Goal: Transaction & Acquisition: Subscribe to service/newsletter

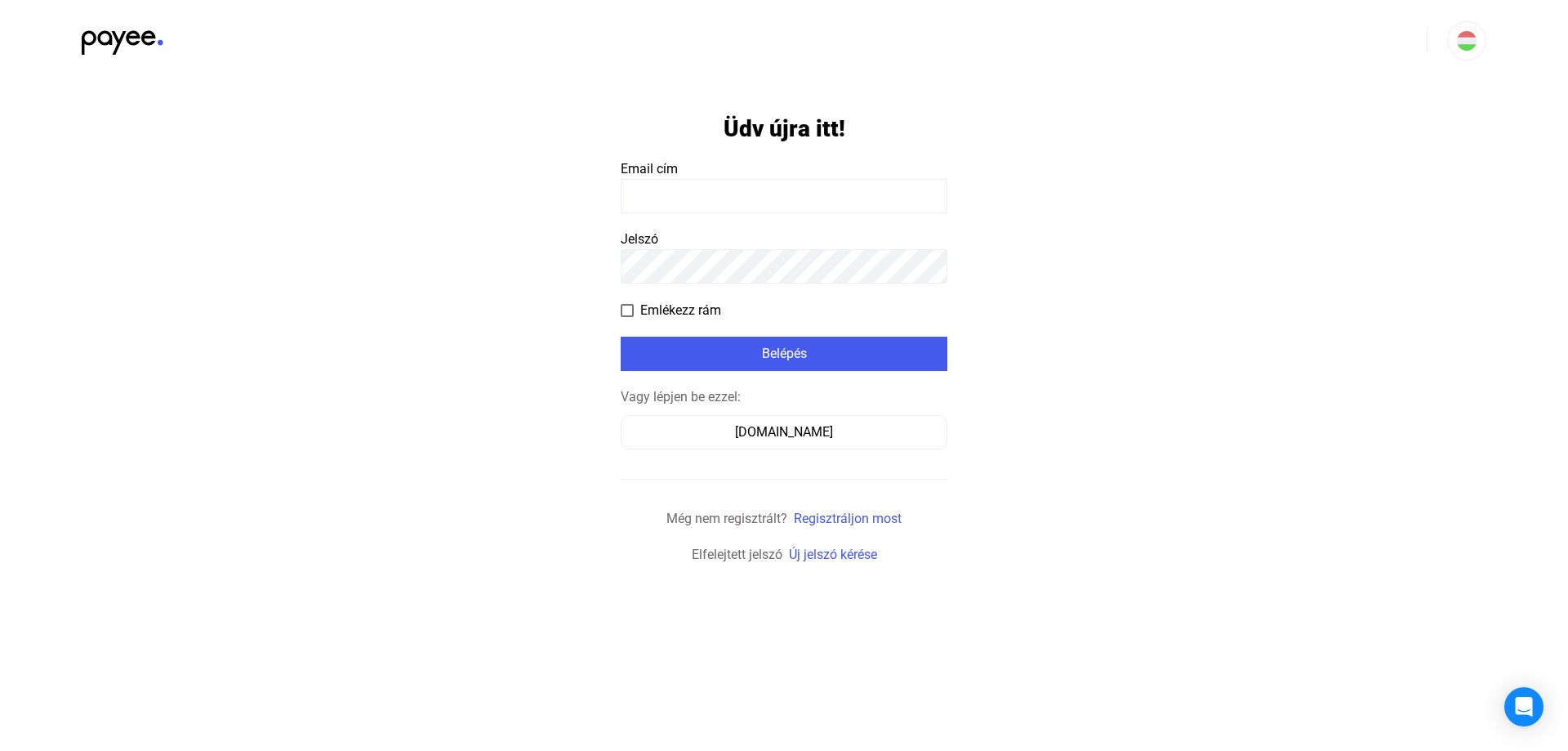
click at [820, 204] on input at bounding box center [784, 196] width 327 height 34
click at [817, 518] on link "Regisztráljon most" at bounding box center [847, 518] width 107 height 16
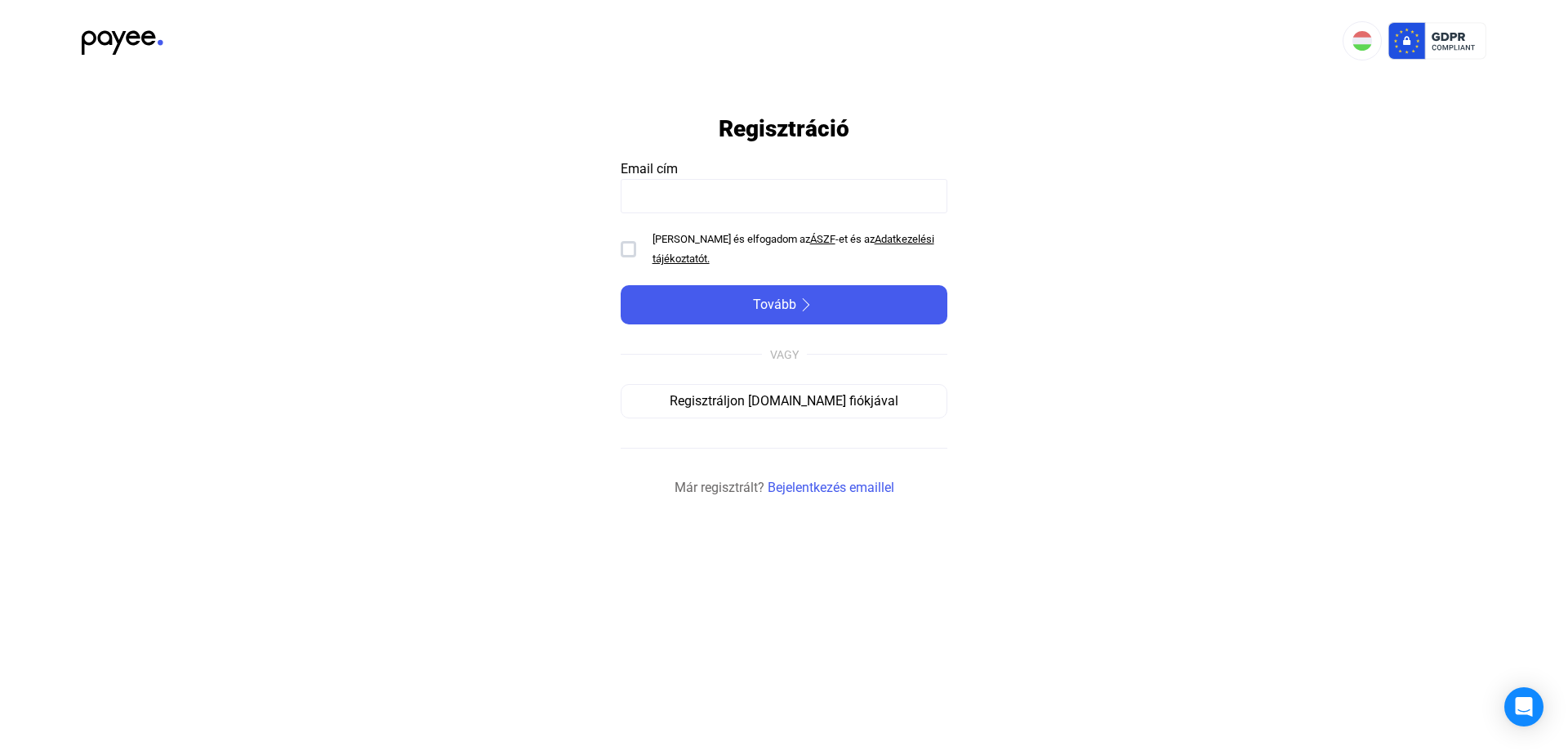
click at [740, 184] on input at bounding box center [784, 196] width 327 height 34
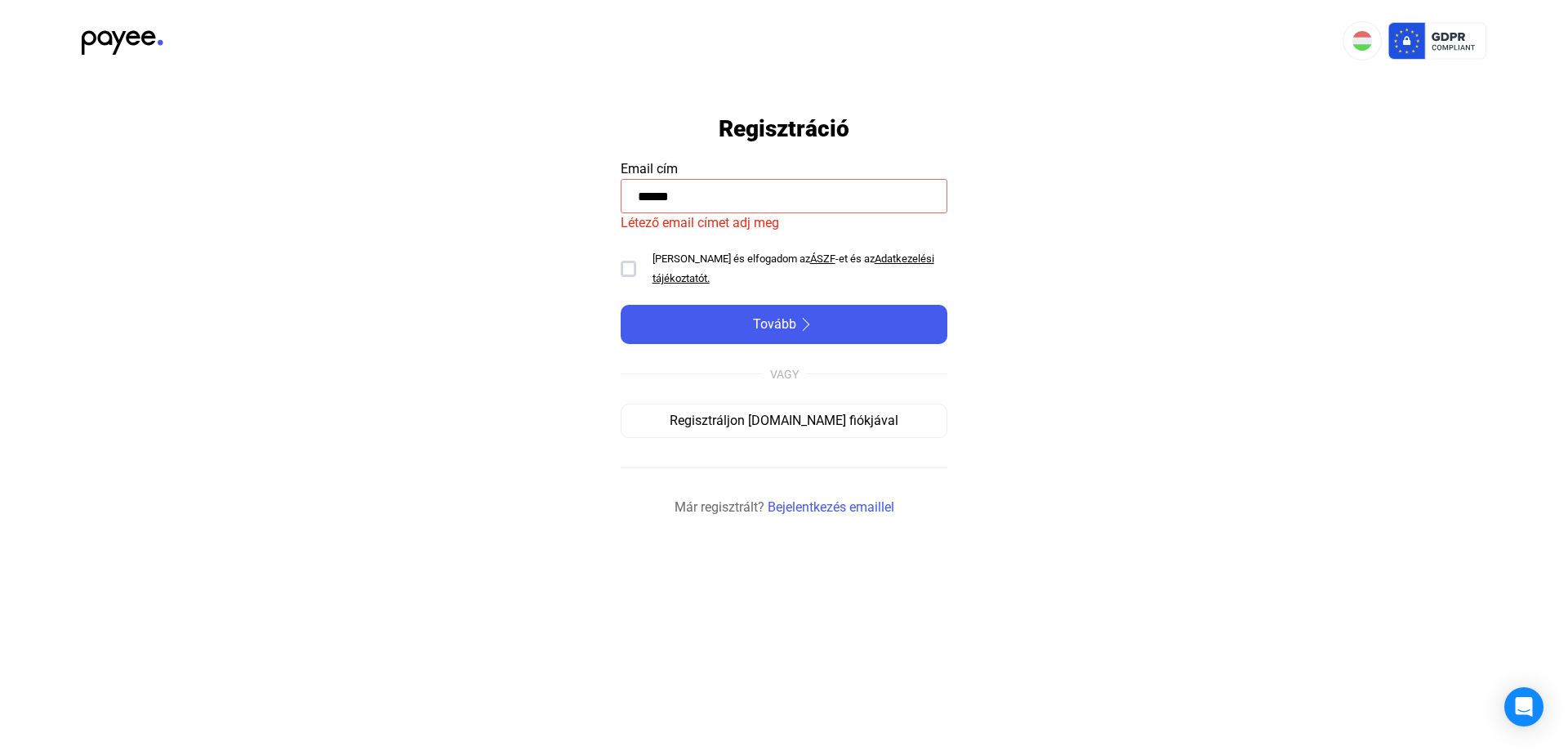
type input "**********"
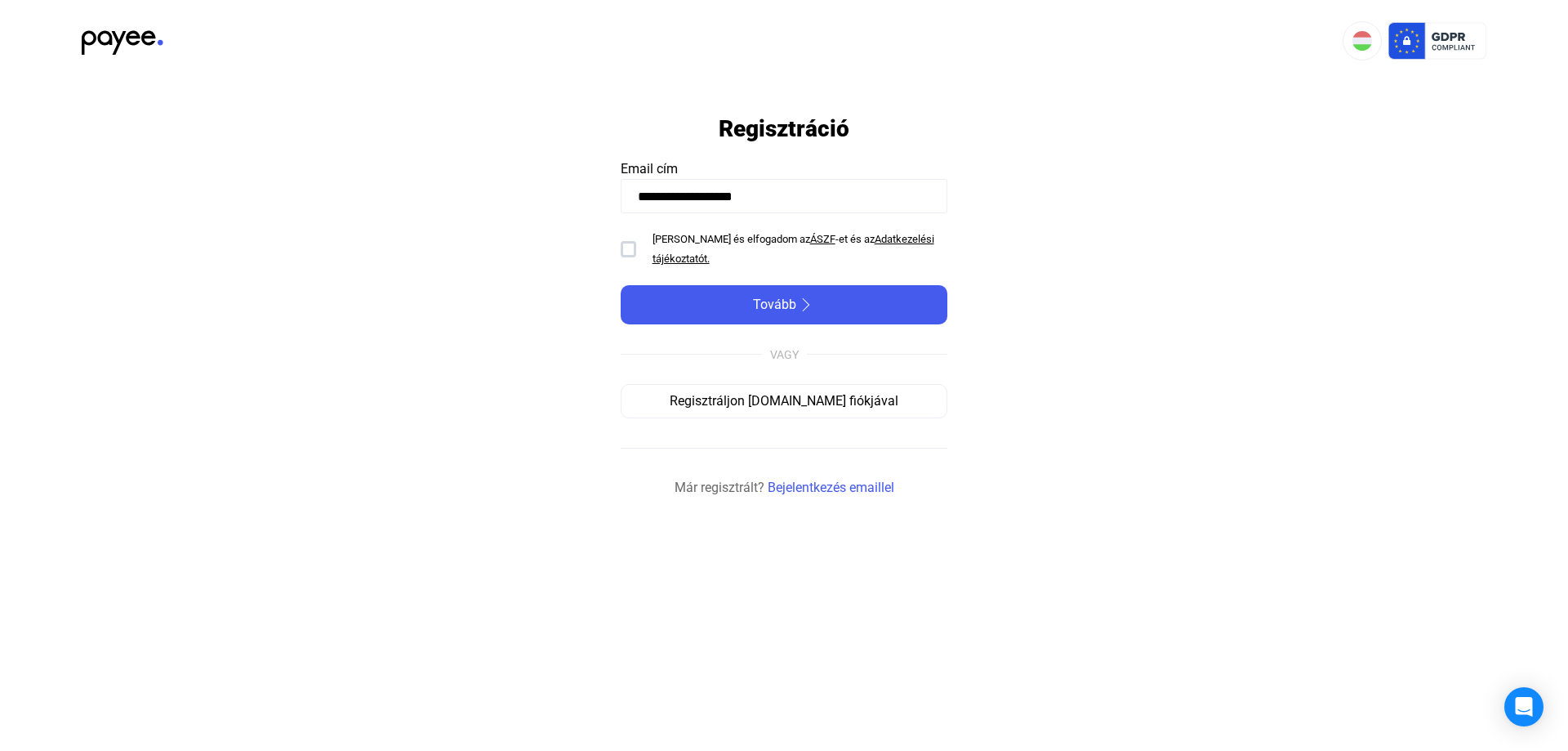
click at [630, 251] on div at bounding box center [628, 249] width 16 height 17
click at [737, 291] on button "Tovább" at bounding box center [784, 304] width 327 height 39
